Goal: Find specific page/section: Find specific page/section

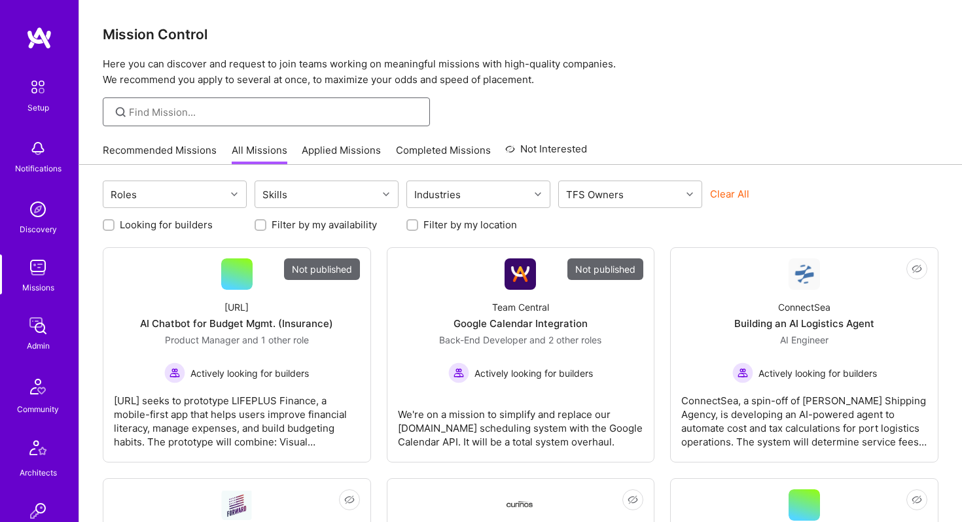
click at [194, 111] on input at bounding box center [274, 112] width 291 height 14
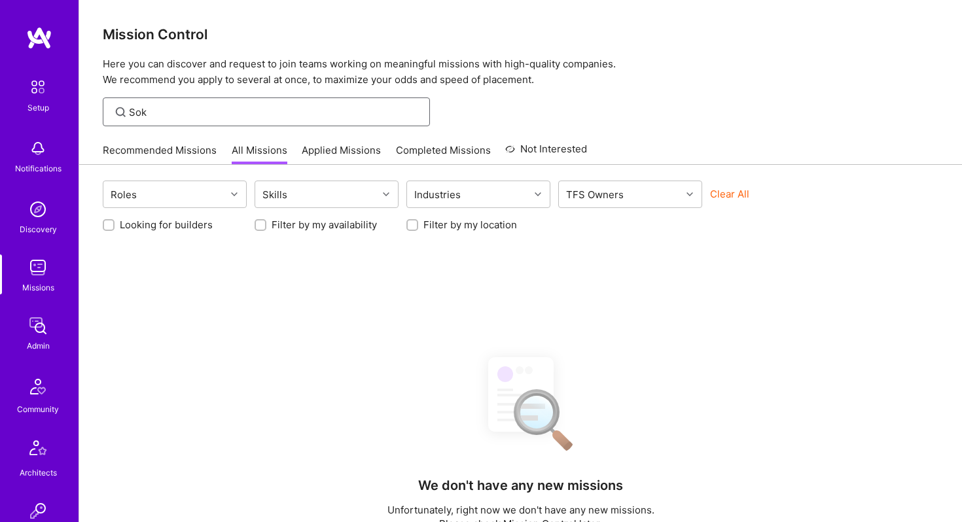
type input "Sokn"
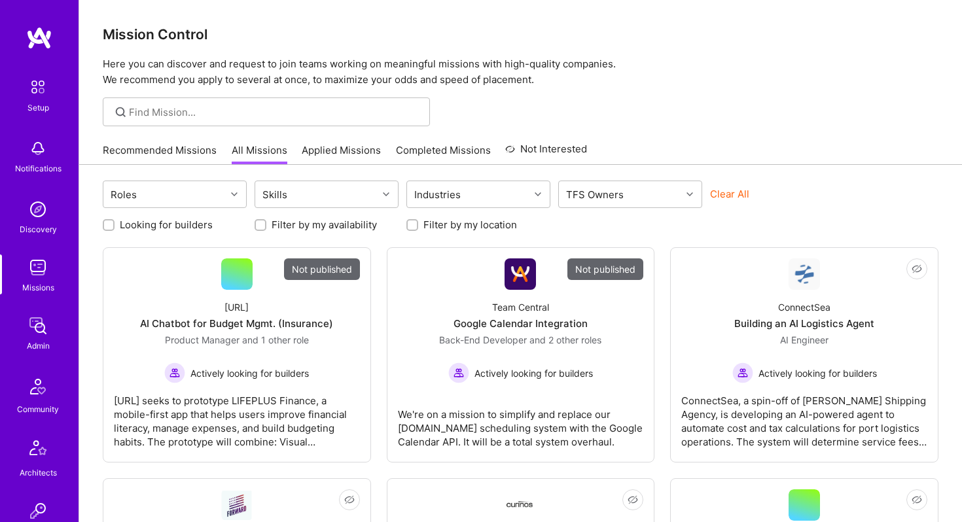
click at [41, 281] on div "Missions" at bounding box center [38, 288] width 32 height 14
click at [38, 331] on img at bounding box center [38, 326] width 26 height 26
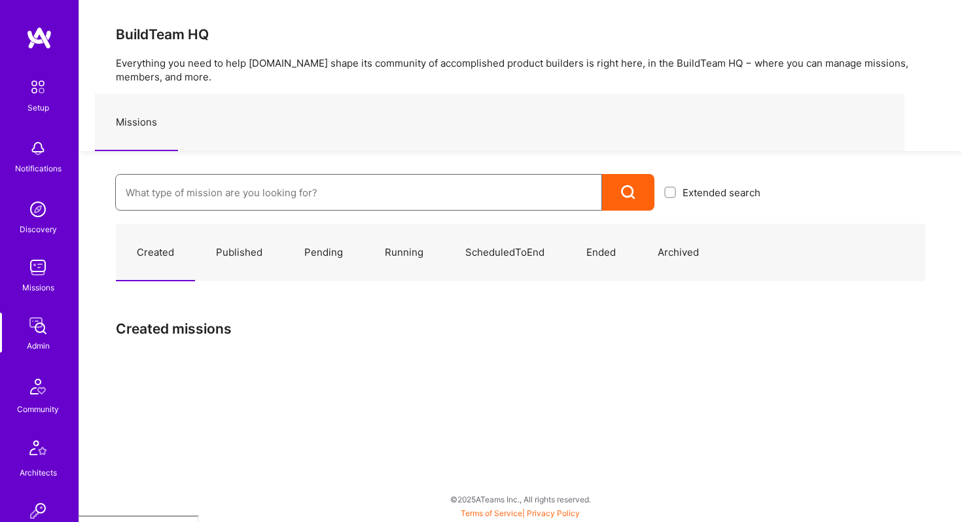
click at [190, 193] on input at bounding box center [359, 192] width 466 height 33
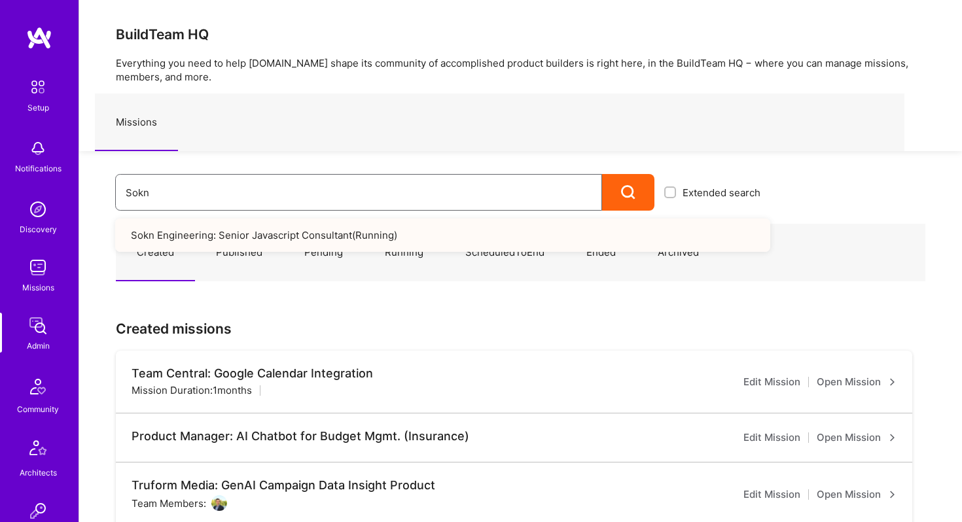
type input "Sokn"
click at [221, 240] on link "Sokn Engineering: Senior Javascript Consultant ( Running )" at bounding box center [442, 235] width 655 height 33
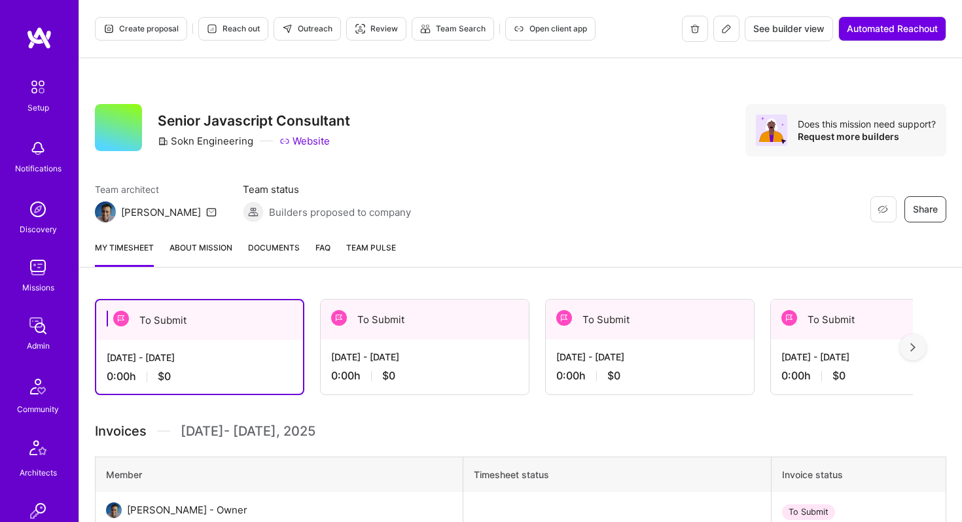
click at [211, 247] on link "About Mission" at bounding box center [201, 254] width 63 height 26
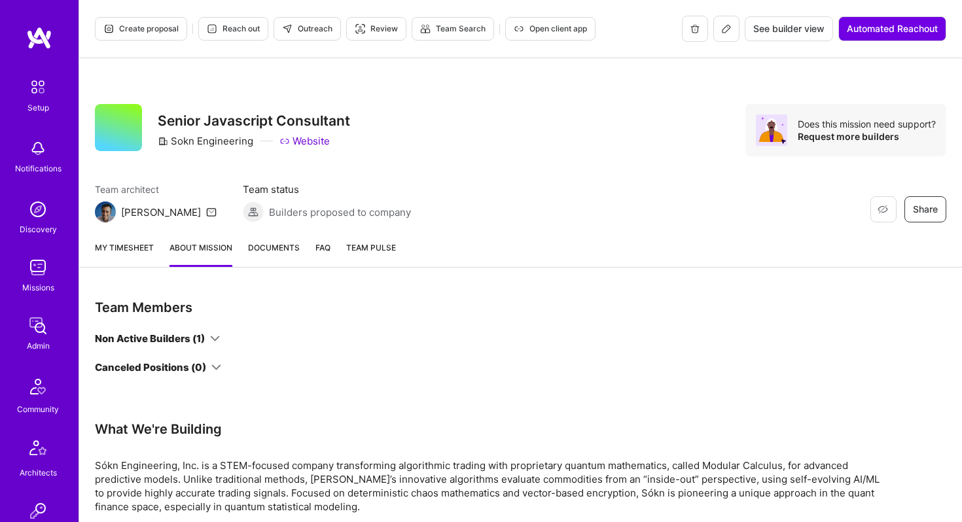
click at [201, 341] on div "Non Active Builders (1)" at bounding box center [150, 339] width 110 height 14
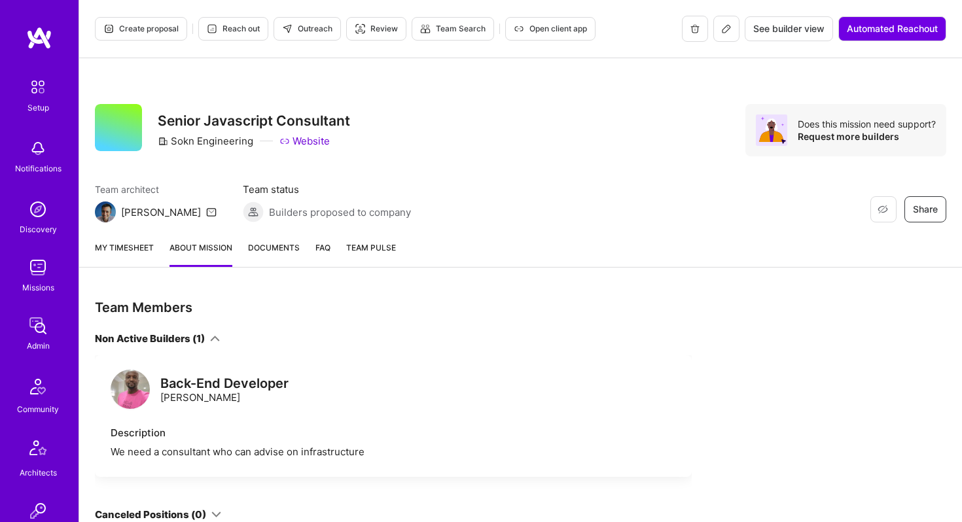
click at [214, 338] on icon at bounding box center [215, 339] width 10 height 10
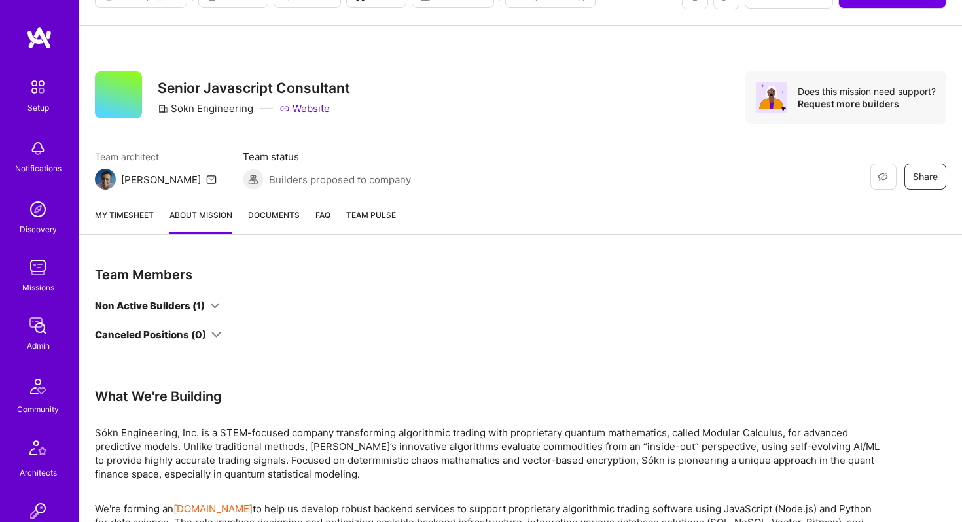
scroll to position [21, 0]
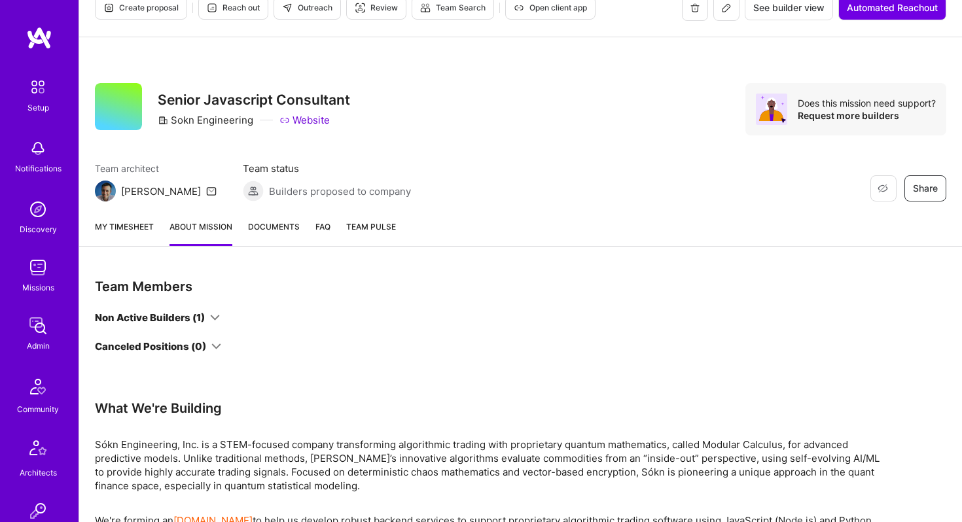
click at [140, 225] on link "My timesheet" at bounding box center [124, 233] width 59 height 26
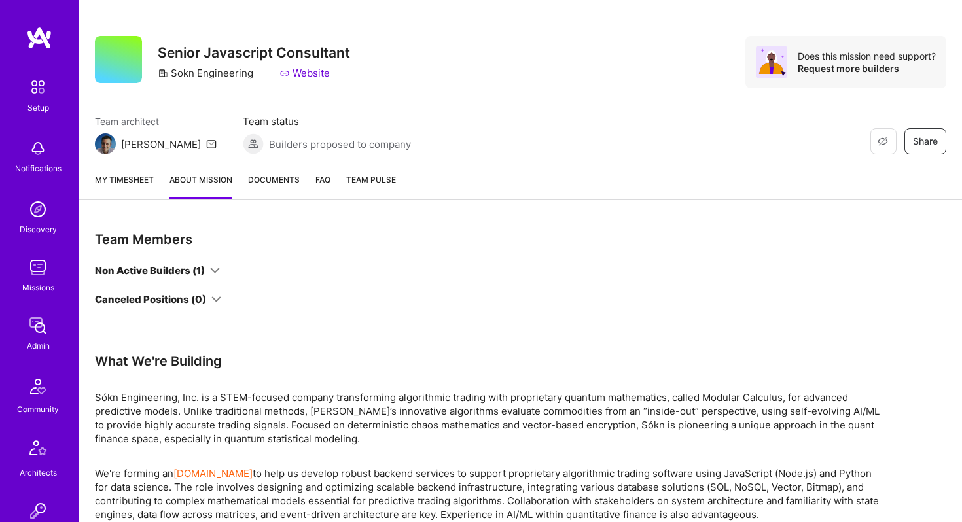
scroll to position [135, 0]
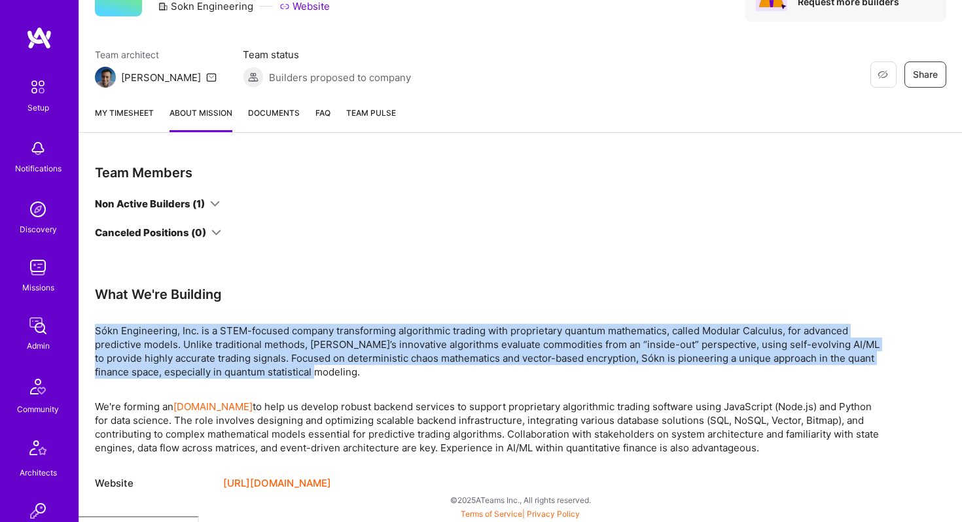
drag, startPoint x: 352, startPoint y: 374, endPoint x: 98, endPoint y: 323, distance: 259.7
click at [98, 323] on div "Team Members Non Active Builders (1) Canceled Positions (0) What We're Building…" at bounding box center [487, 327] width 785 height 327
copy p "Sókn Engineering, Inc. is a STEM-focused company transforming algorithmic tradi…"
